Goal: Information Seeking & Learning: Learn about a topic

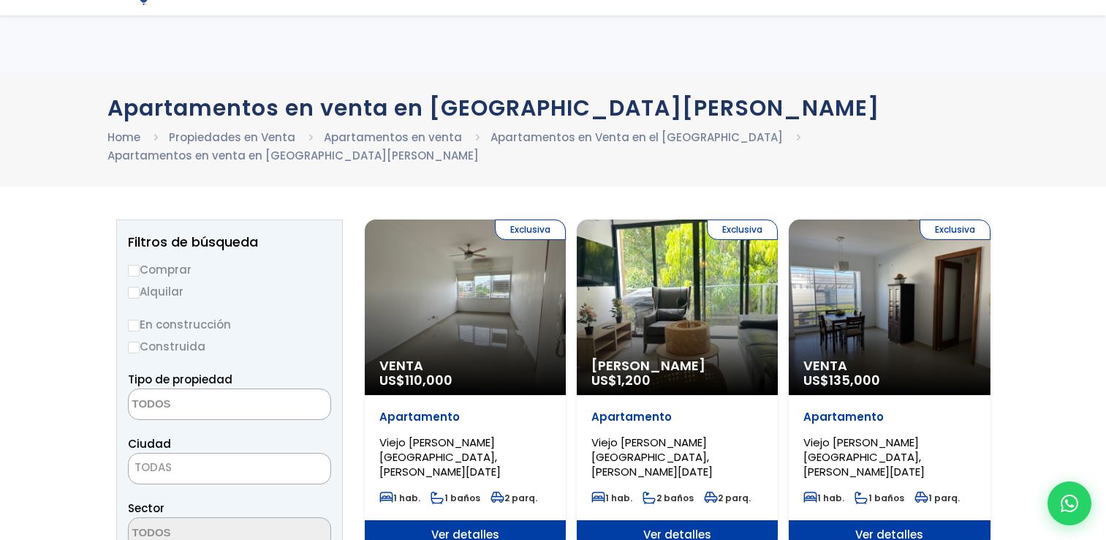
select select
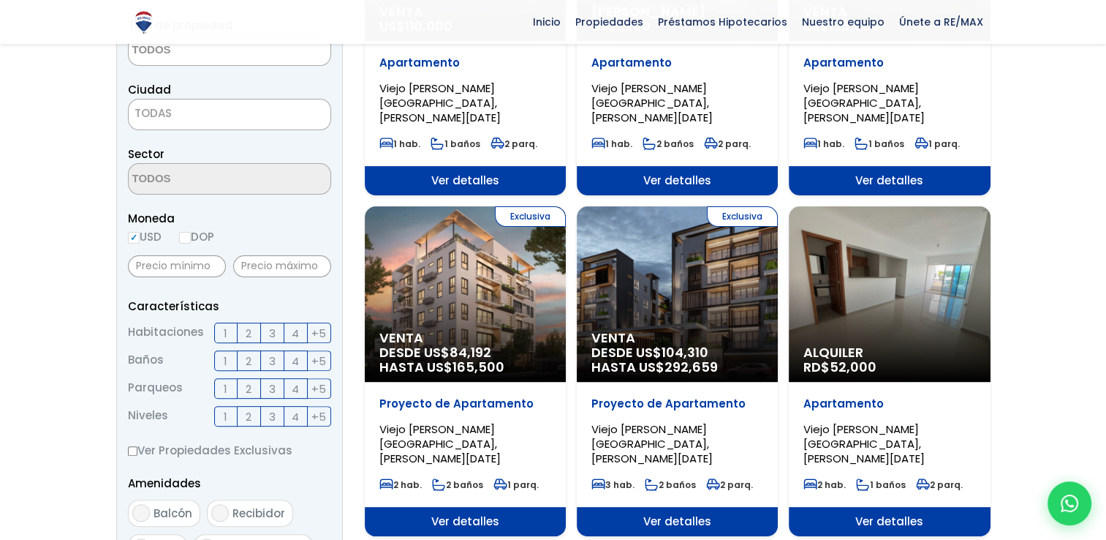
scroll to position [351, 0]
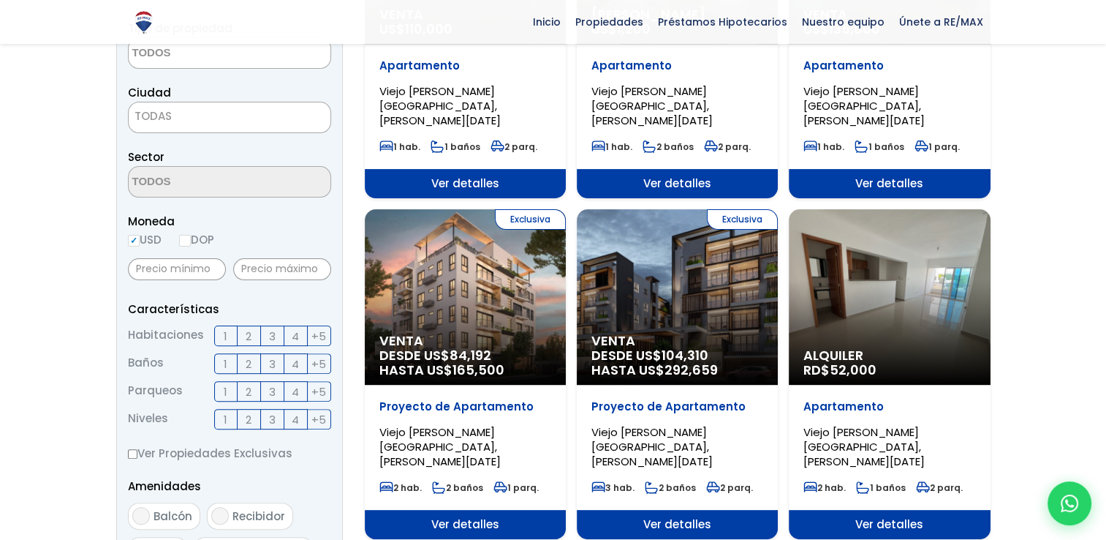
click at [511, 257] on div "Exclusiva Venta DESDE US$ 84,192 HASTA US$ 165,500" at bounding box center [465, 296] width 201 height 175
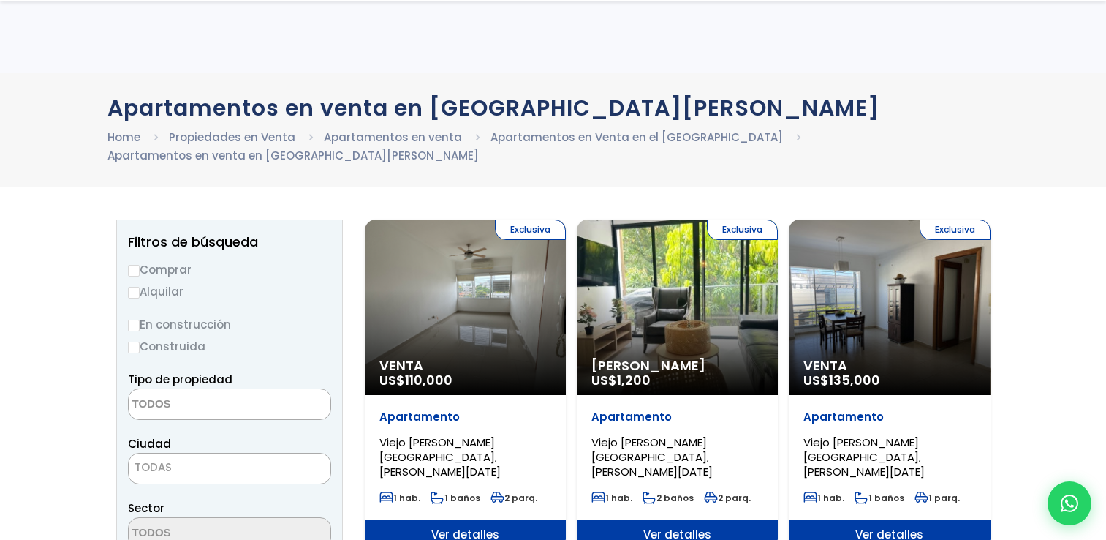
select select
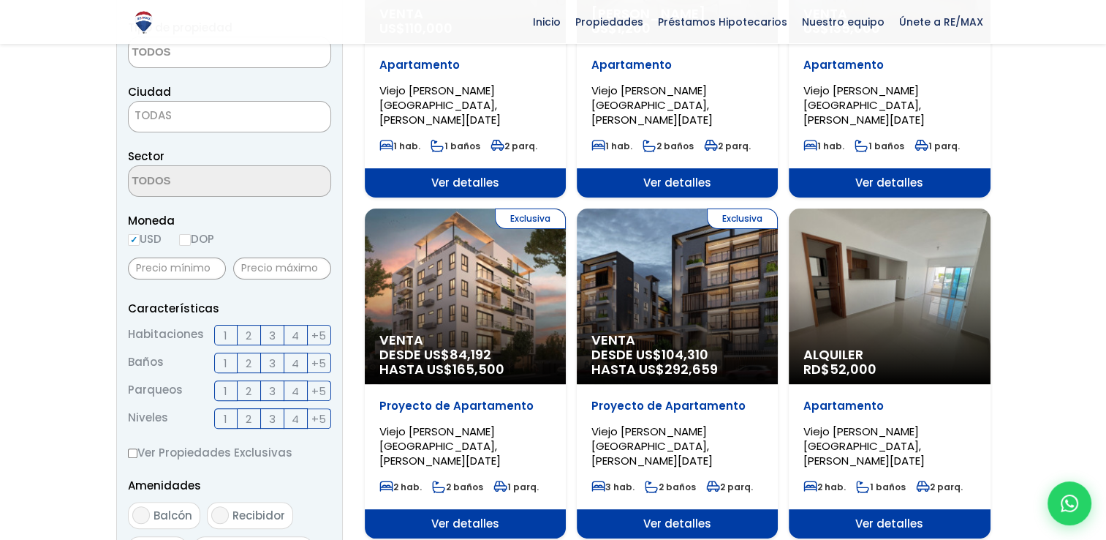
scroll to position [351, 0]
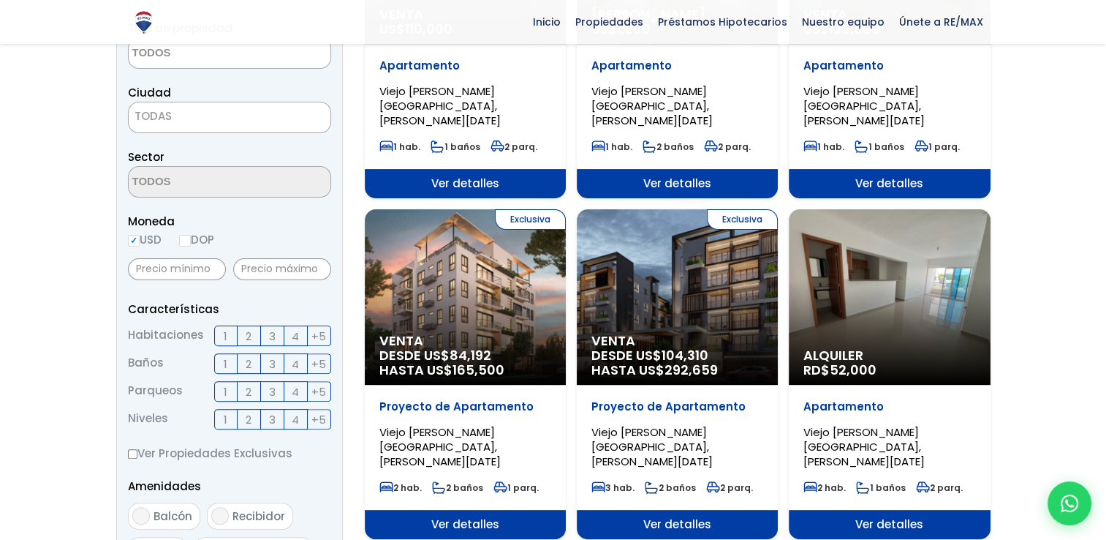
click at [611, 348] on span "DESDE US$ 104,310 HASTA US$ 292,659" at bounding box center [678, 362] width 172 height 29
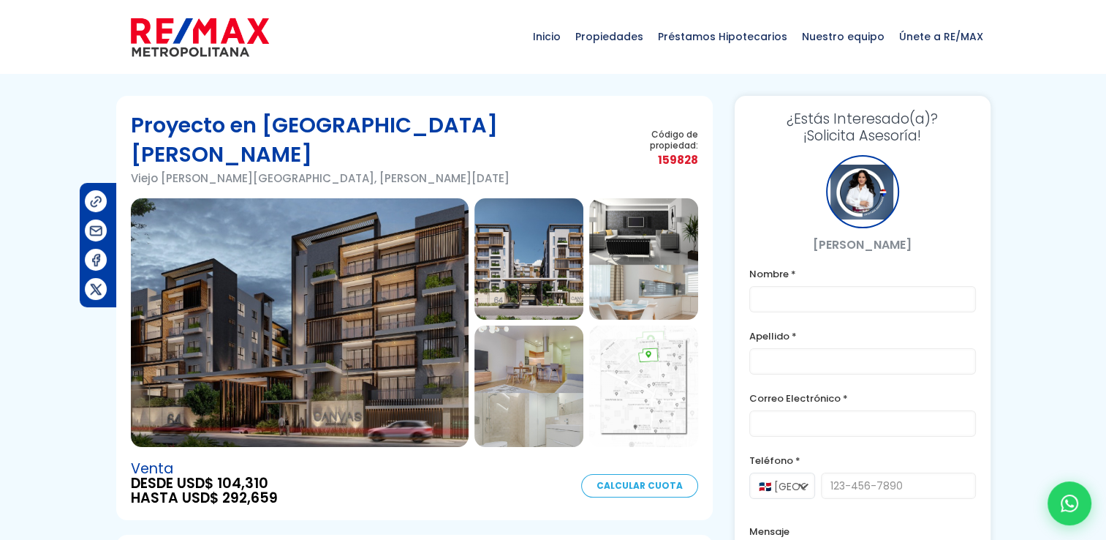
click at [503, 250] on img at bounding box center [529, 258] width 109 height 121
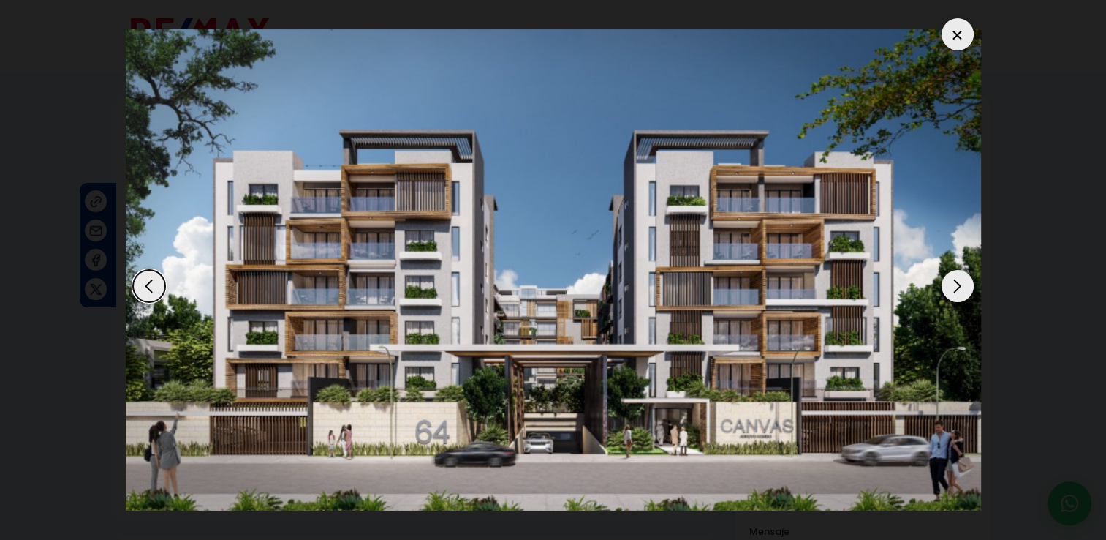
click at [959, 282] on div "Next slide" at bounding box center [958, 286] width 32 height 32
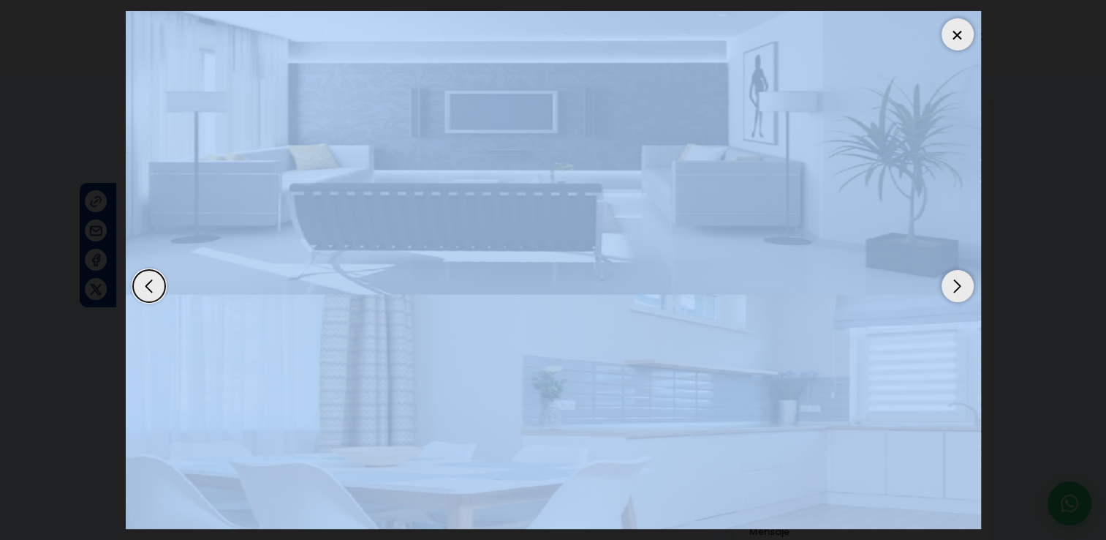
click at [959, 282] on div "Next slide" at bounding box center [958, 286] width 32 height 32
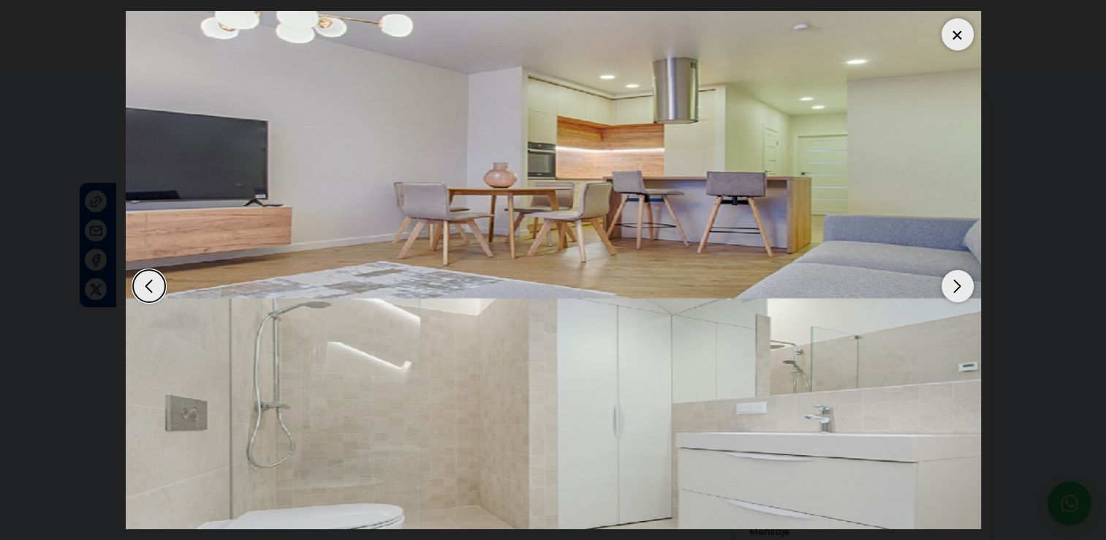
click at [992, 314] on dialog at bounding box center [553, 270] width 877 height 540
click at [950, 279] on div "Next slide" at bounding box center [958, 286] width 32 height 32
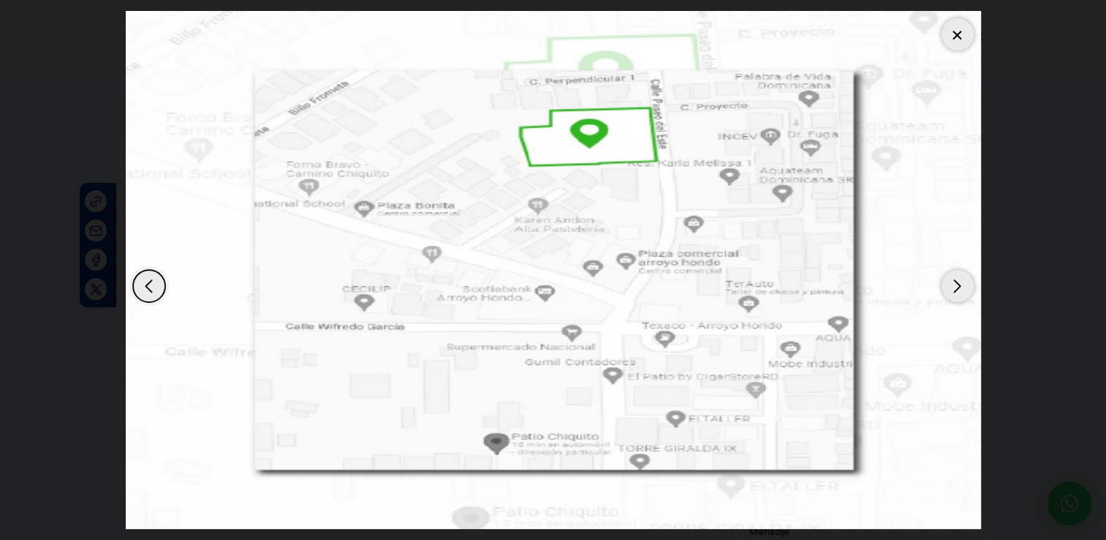
click at [950, 279] on div "Next slide" at bounding box center [958, 286] width 32 height 32
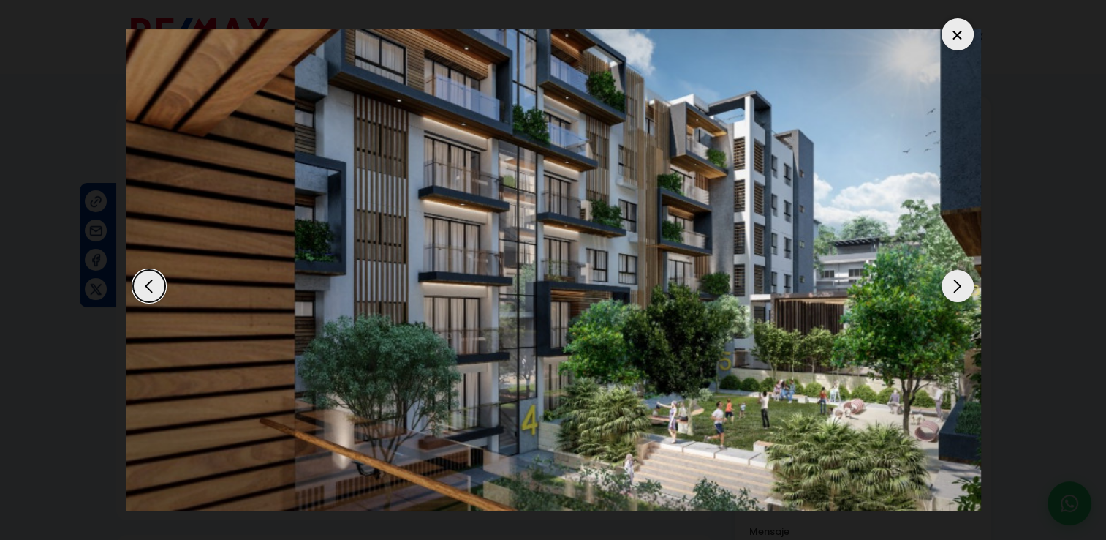
click at [140, 276] on div "Previous slide" at bounding box center [149, 286] width 32 height 32
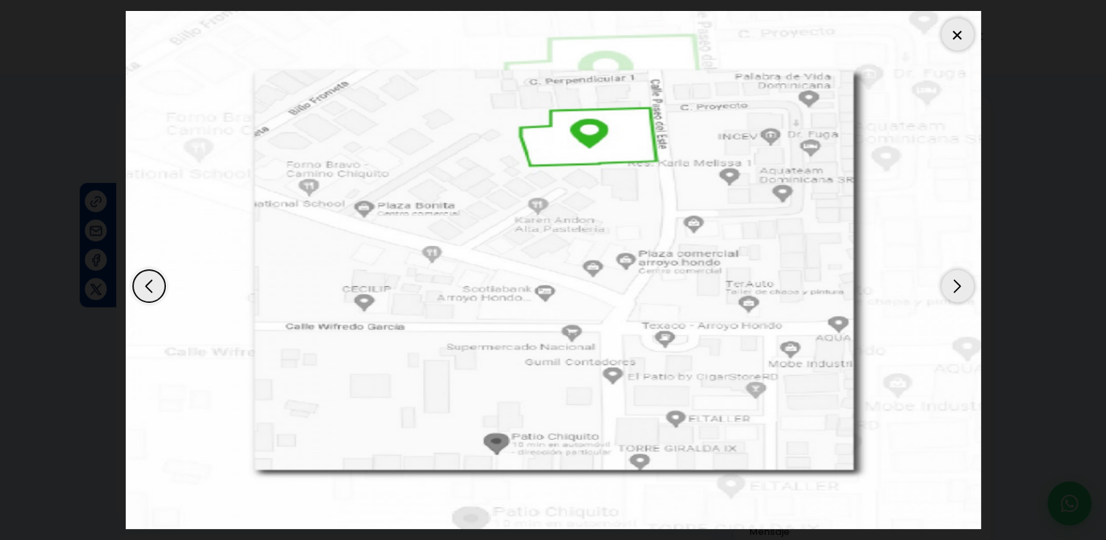
click at [964, 282] on div "Next slide" at bounding box center [958, 286] width 32 height 32
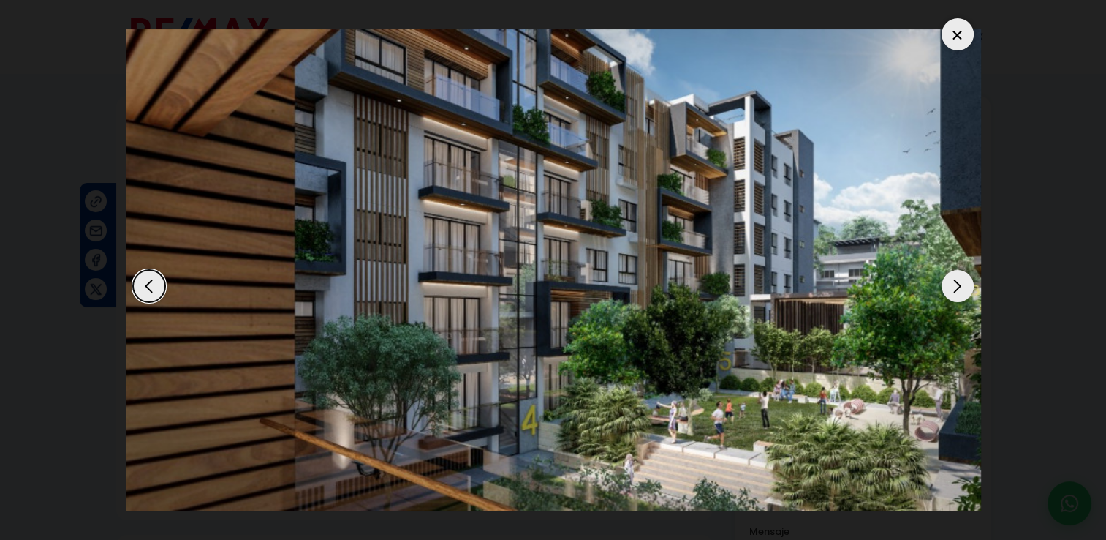
click at [964, 282] on div "Next slide" at bounding box center [958, 286] width 32 height 32
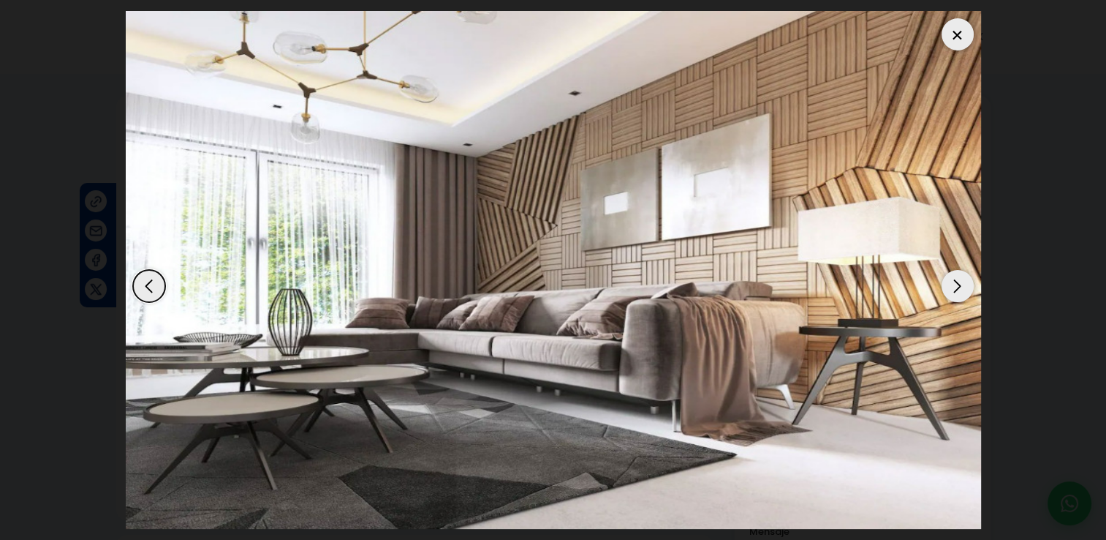
click at [964, 282] on div "Next slide" at bounding box center [958, 286] width 32 height 32
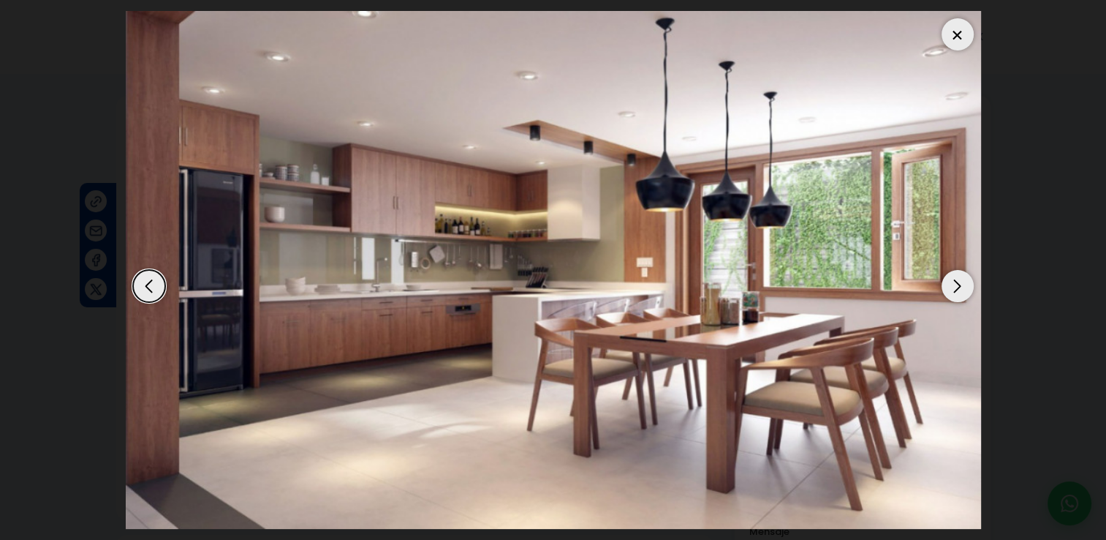
click at [964, 282] on div "Next slide" at bounding box center [958, 286] width 32 height 32
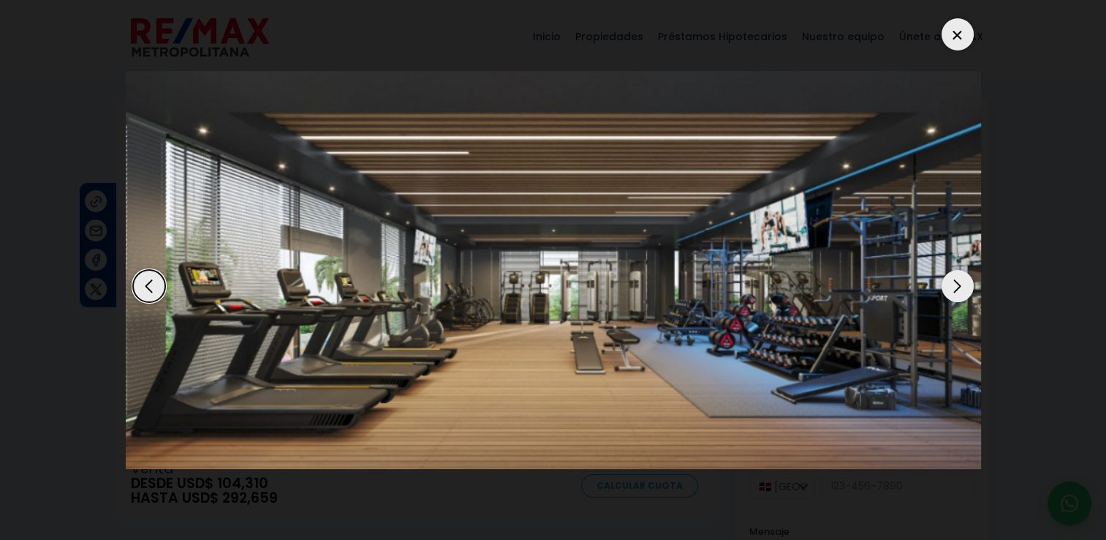
click at [964, 282] on div "Next slide" at bounding box center [958, 286] width 32 height 32
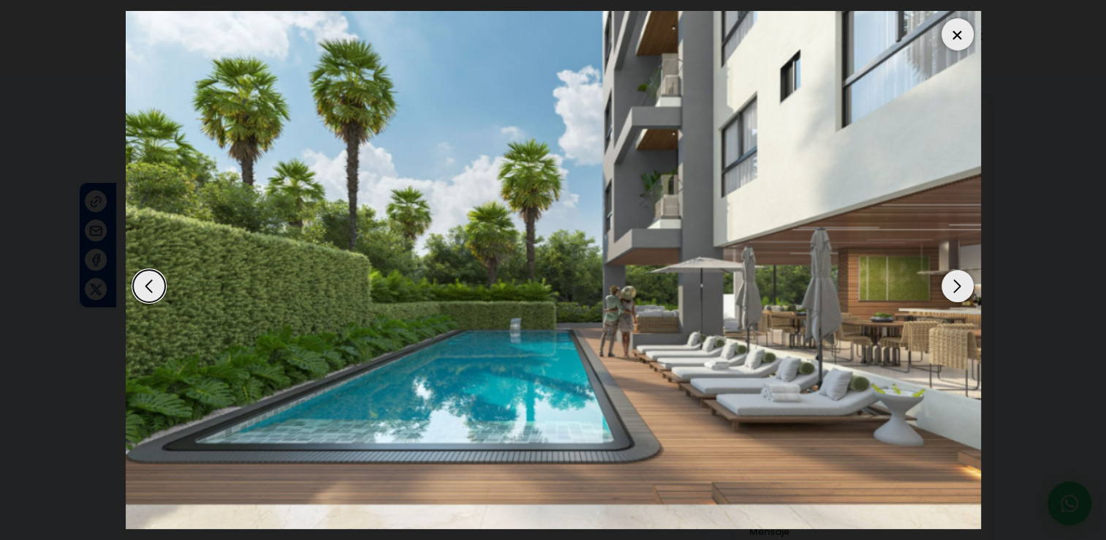
click at [943, 40] on div at bounding box center [958, 34] width 32 height 32
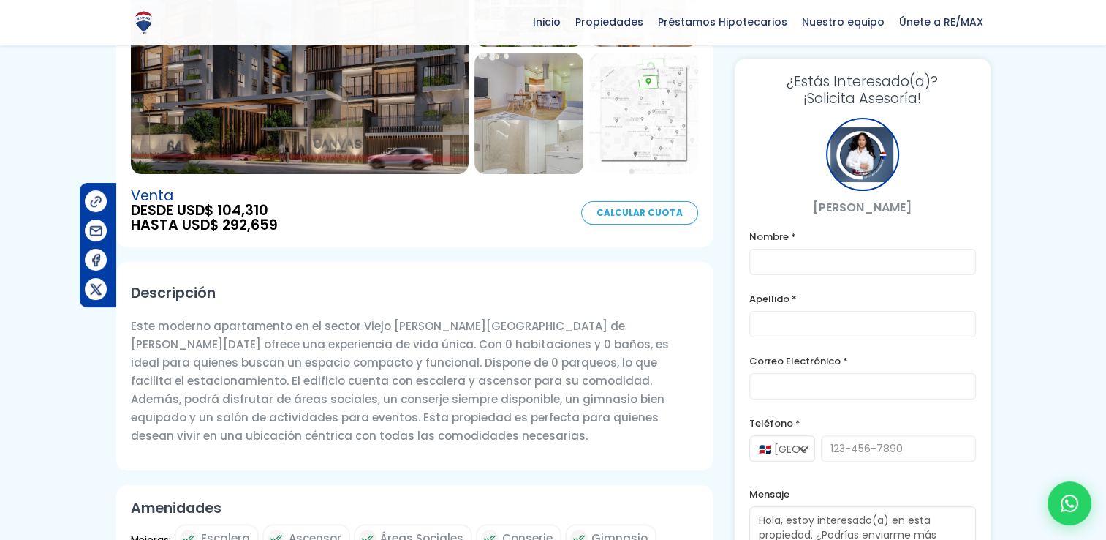
scroll to position [270, 0]
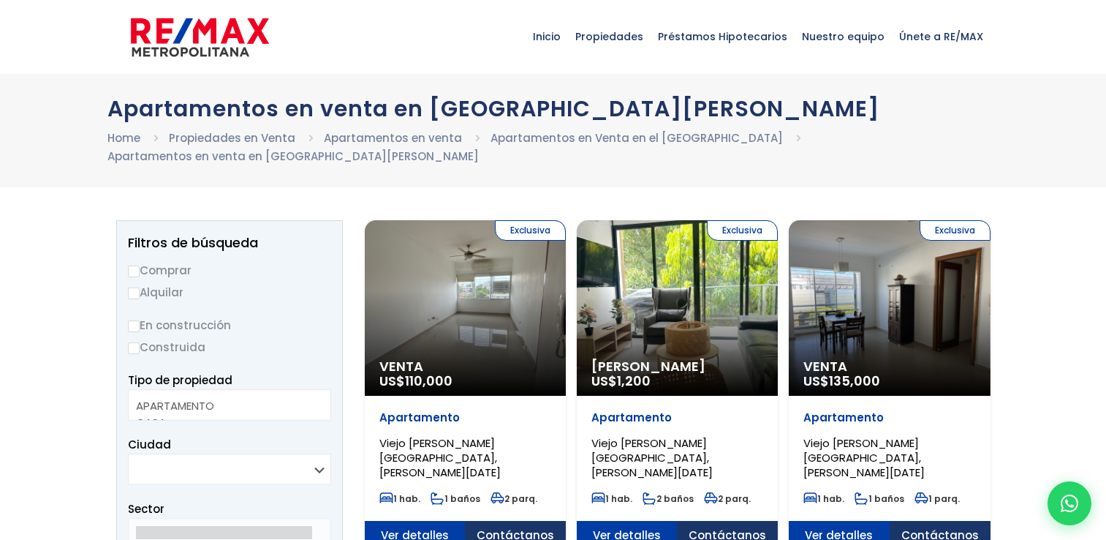
select select
